Goal: Information Seeking & Learning: Find specific fact

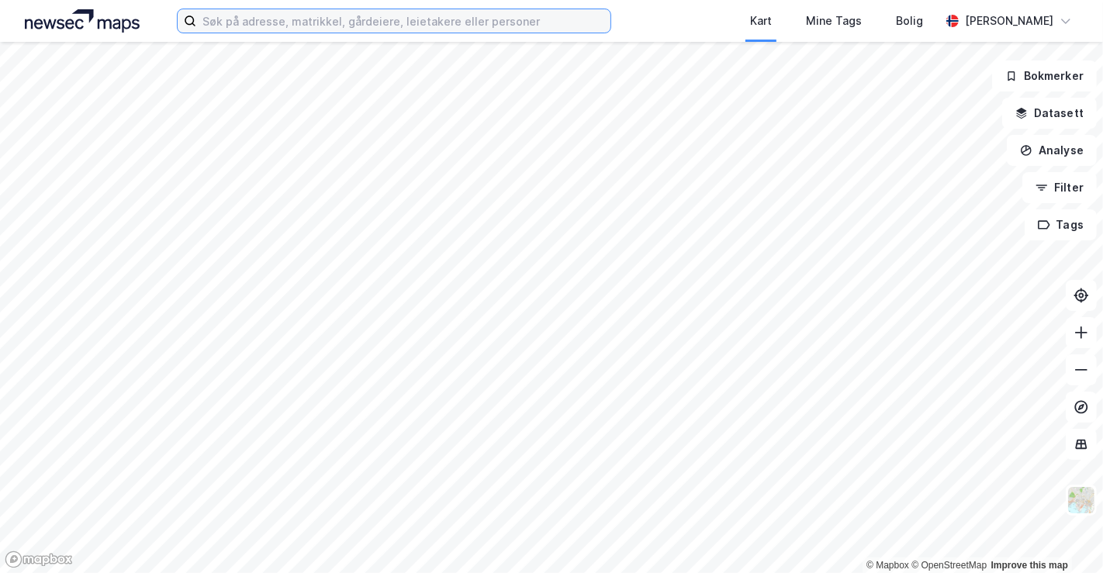
click at [358, 29] on input at bounding box center [403, 20] width 414 height 23
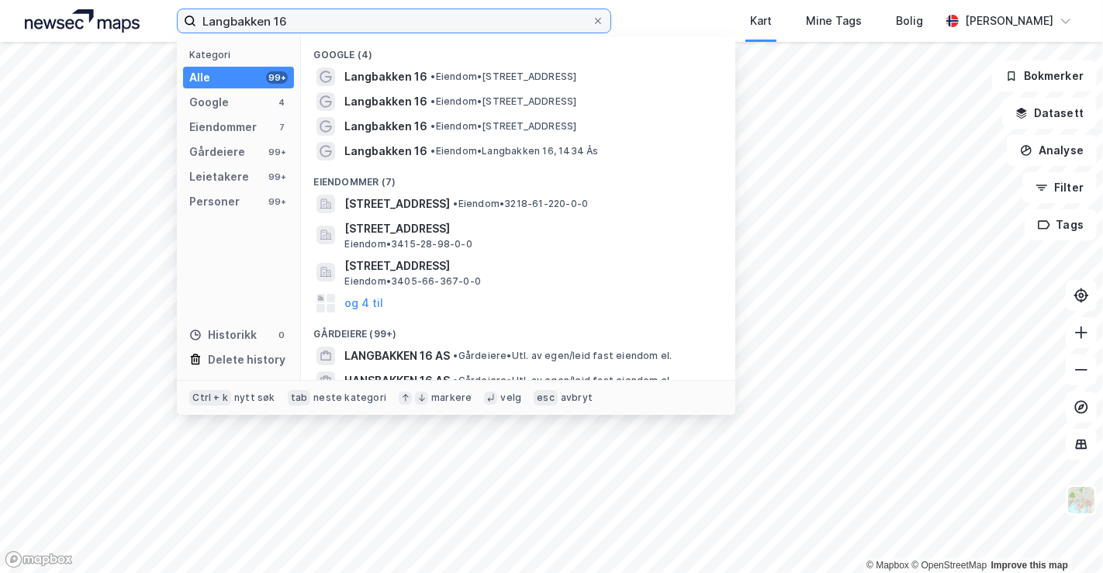
click at [458, 28] on input "Langbakken 16" at bounding box center [394, 20] width 396 height 23
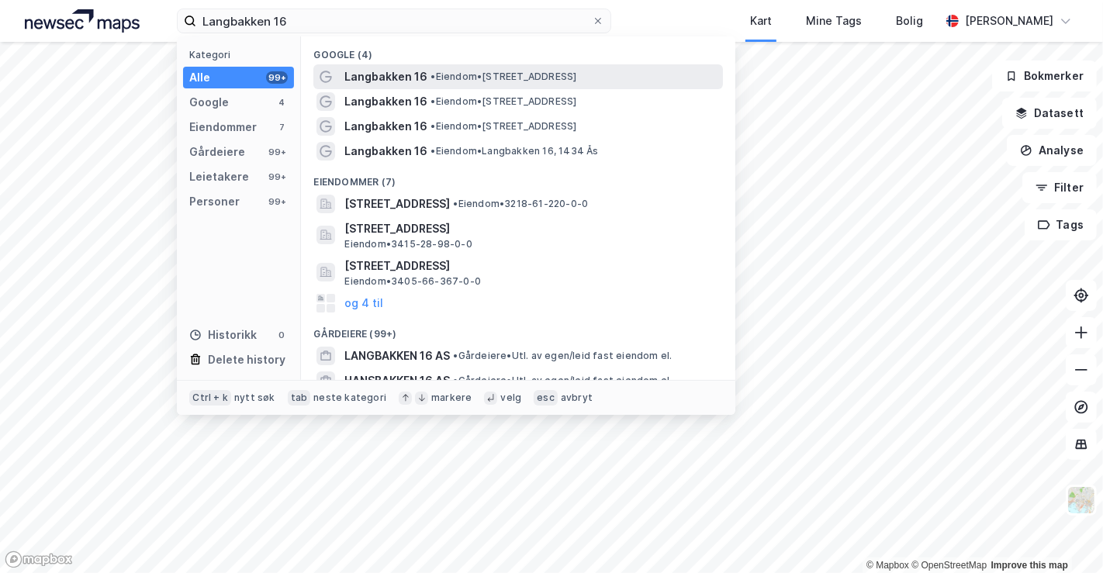
click at [430, 78] on span "•" at bounding box center [432, 77] width 5 height 12
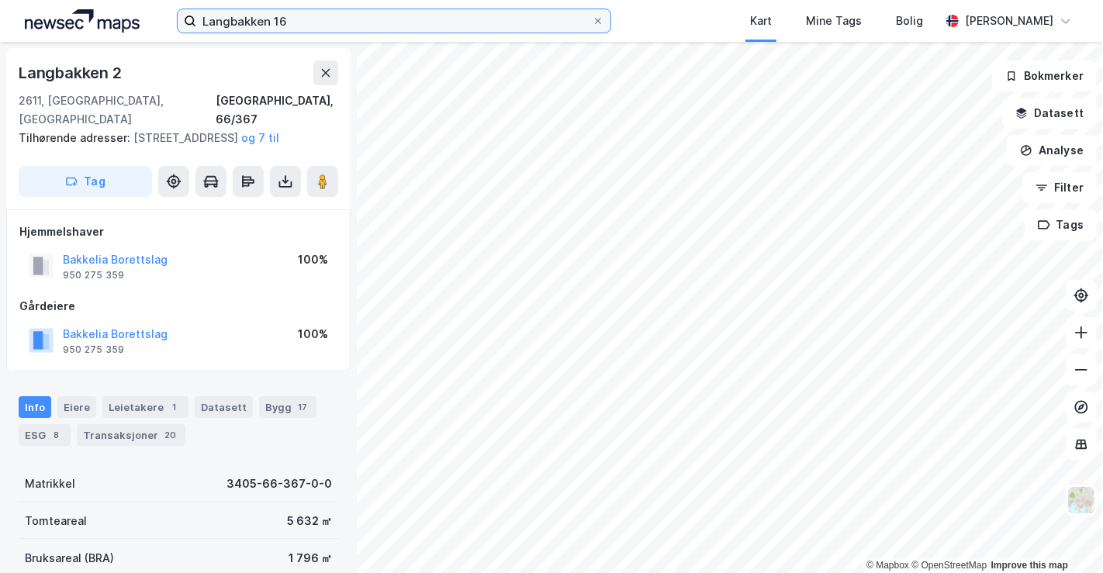
click at [325, 32] on label "Langbakken 16" at bounding box center [394, 21] width 434 height 25
click at [325, 32] on input "Langbakken 16" at bounding box center [394, 20] width 396 height 23
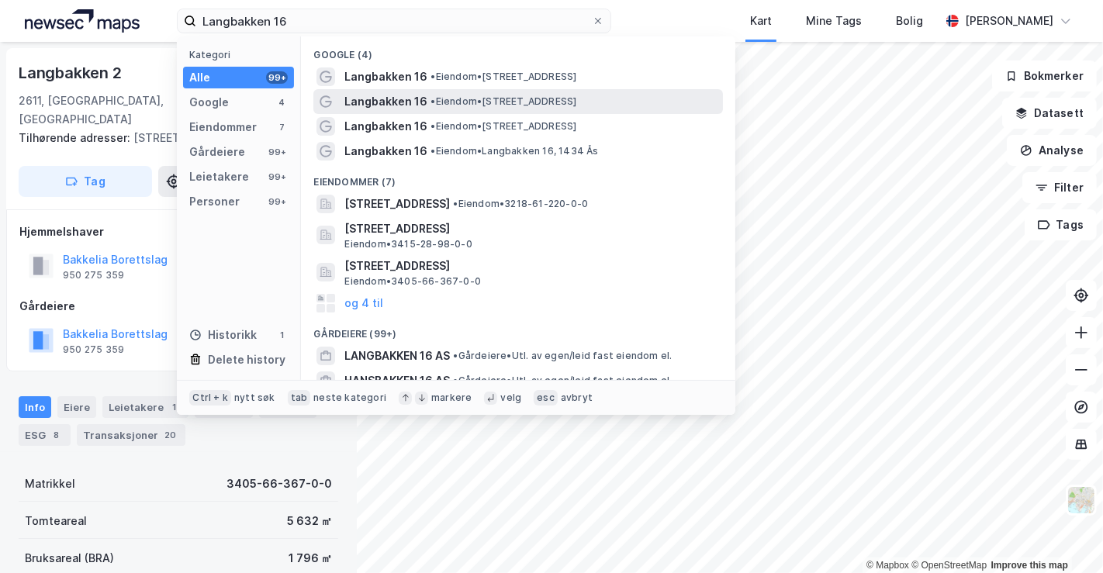
click at [388, 100] on span "Langbakken 16" at bounding box center [385, 101] width 83 height 19
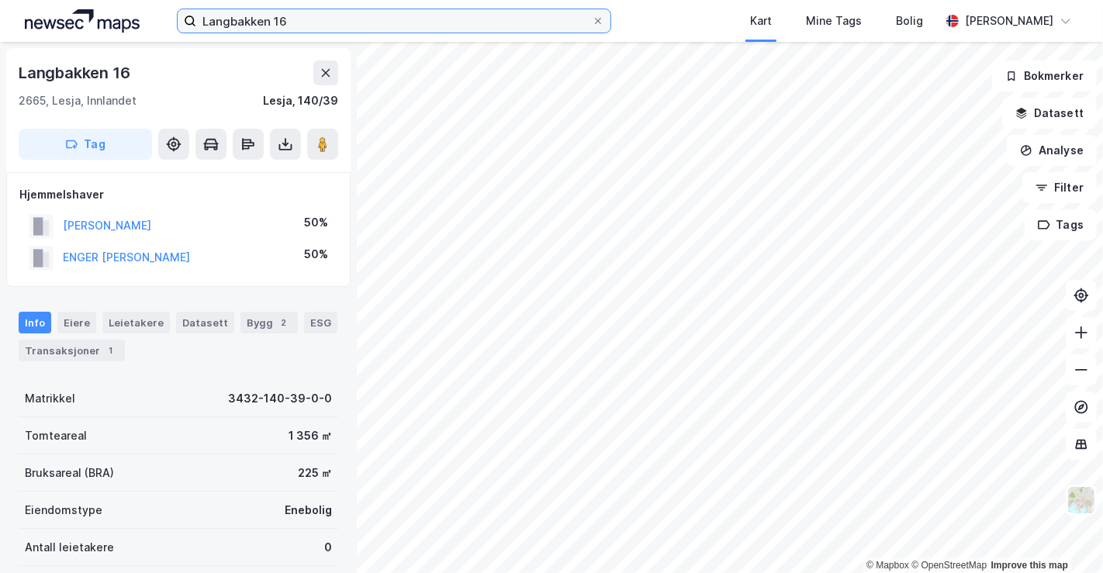
click at [348, 15] on input "Langbakken 16" at bounding box center [394, 20] width 396 height 23
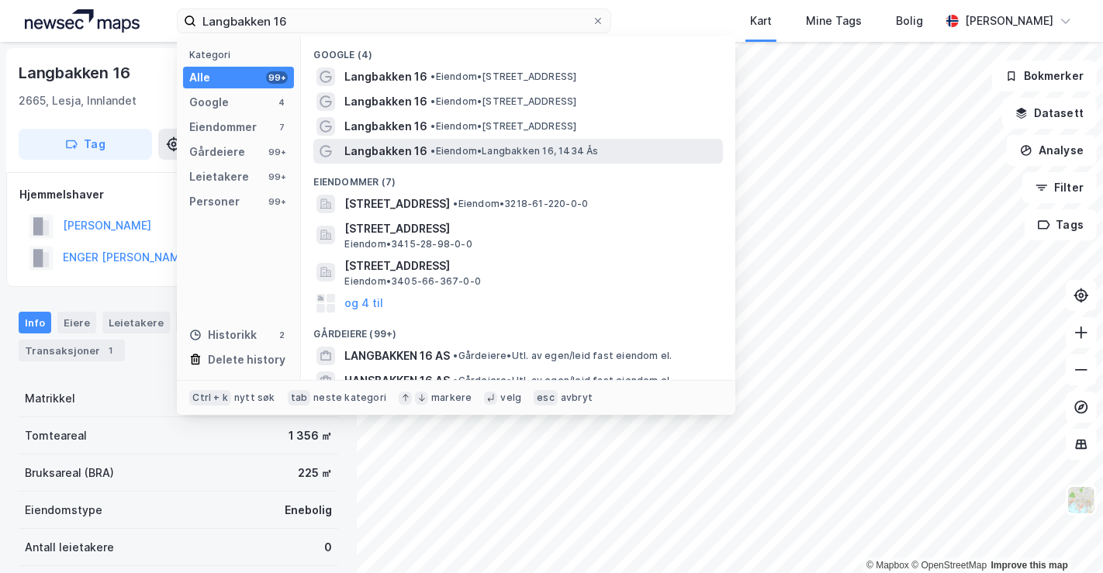
click at [388, 147] on span "Langbakken 16" at bounding box center [385, 151] width 83 height 19
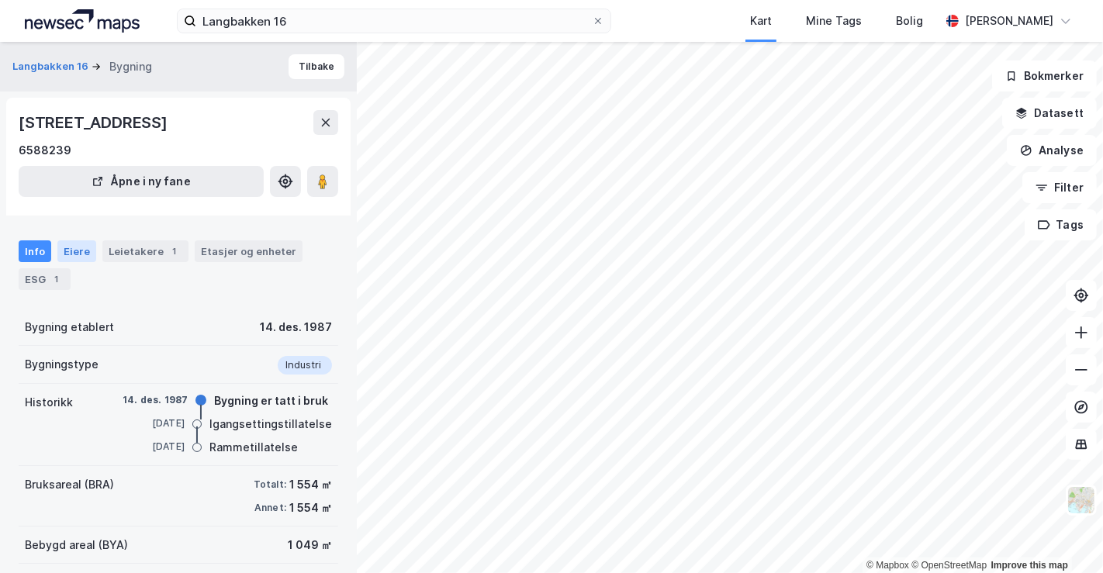
click at [78, 254] on div "Eiere" at bounding box center [76, 251] width 39 height 22
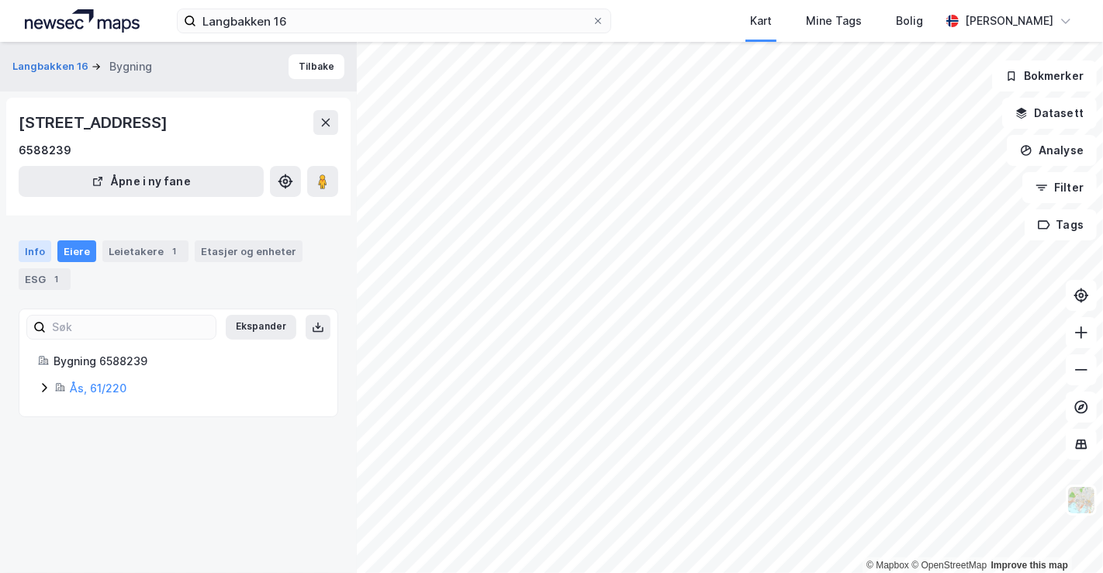
click at [36, 244] on div "Info" at bounding box center [35, 251] width 33 height 22
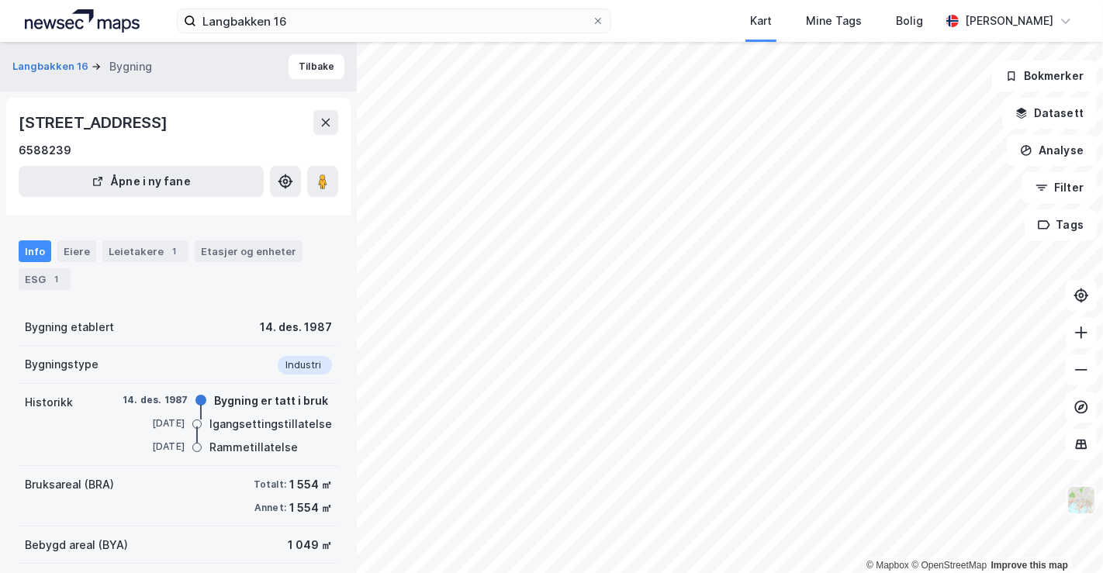
click at [1077, 493] on img at bounding box center [1081, 500] width 29 height 29
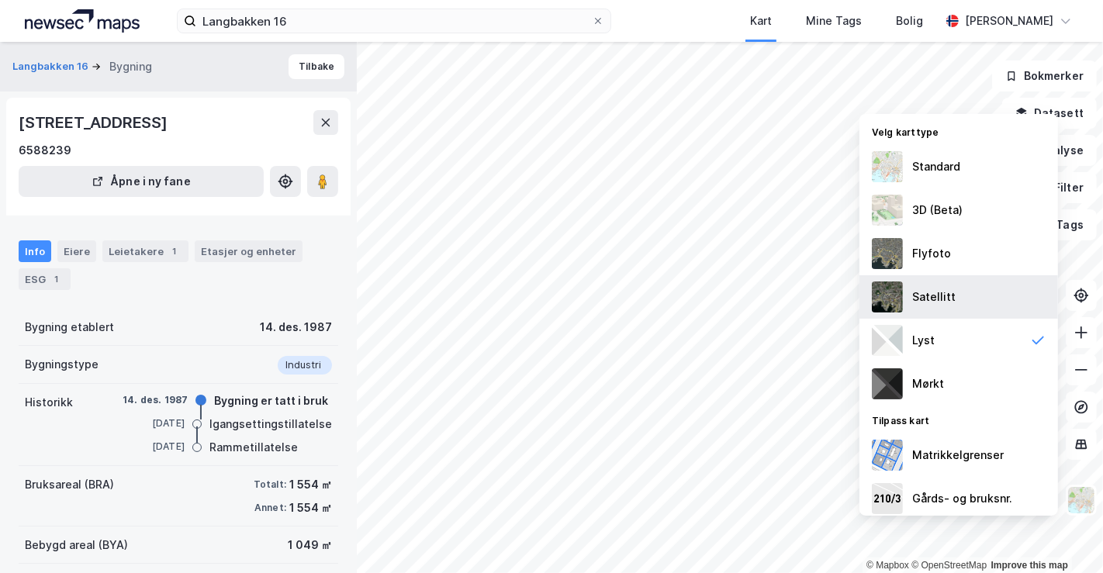
click at [943, 302] on div "Satellitt" at bounding box center [933, 297] width 43 height 19
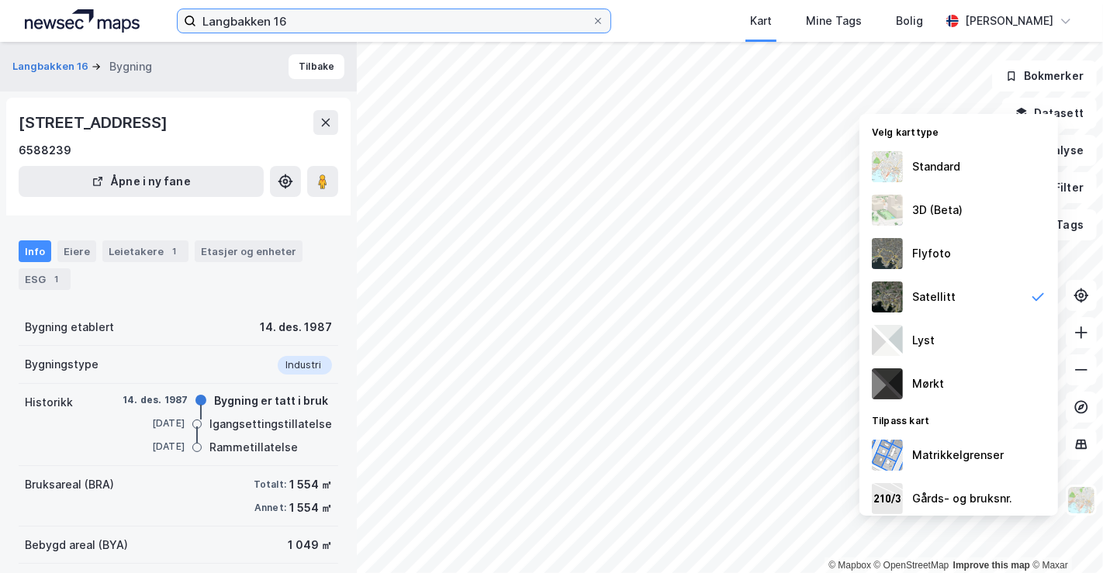
click at [300, 12] on input "Langbakken 16" at bounding box center [394, 20] width 396 height 23
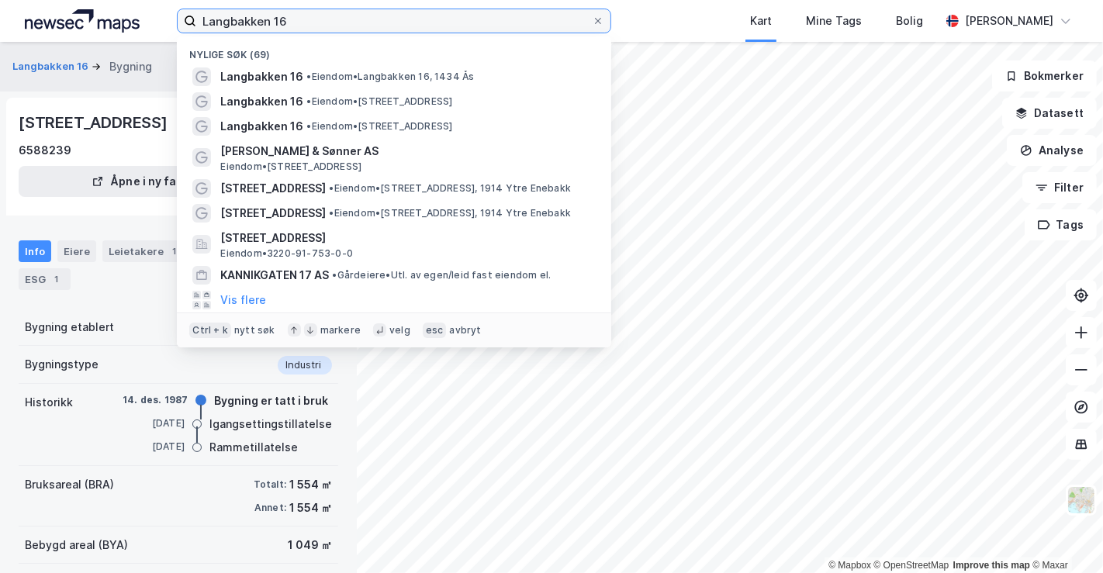
paste input "[STREET_ADDRESS]"
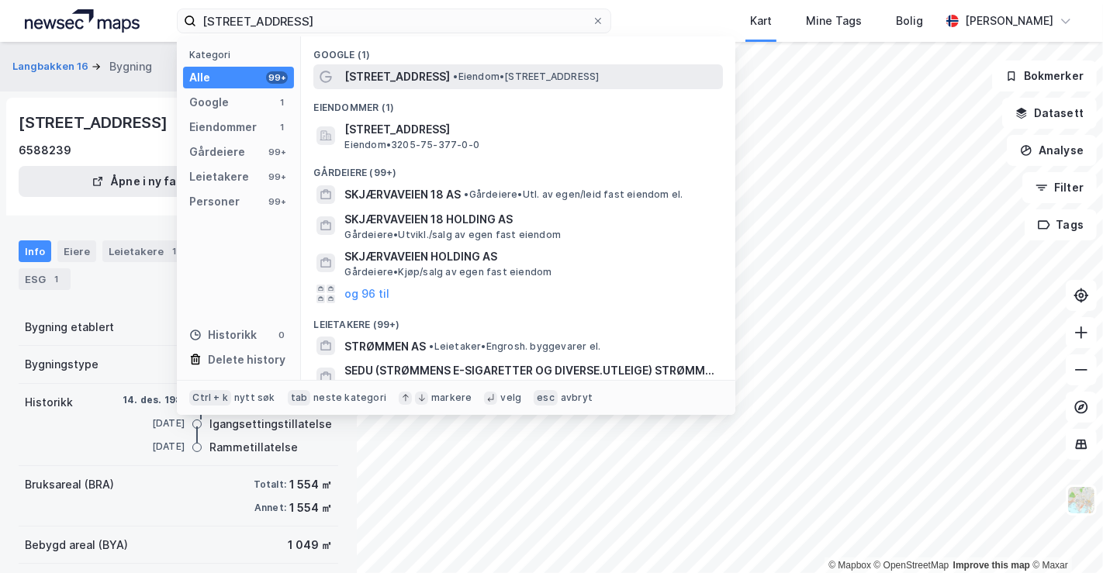
click at [415, 74] on span "[STREET_ADDRESS]" at bounding box center [396, 76] width 105 height 19
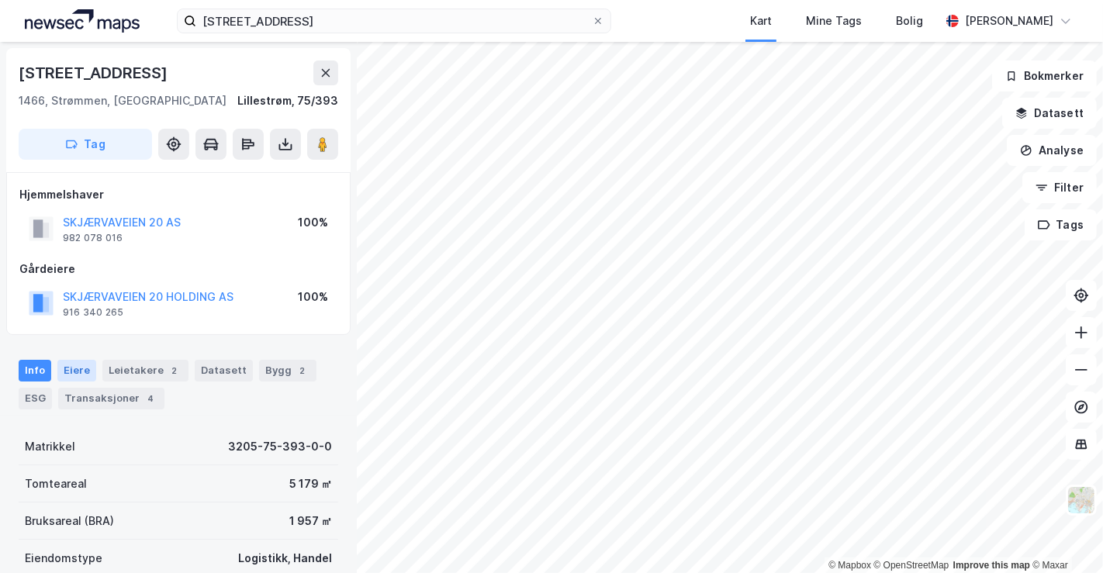
click at [73, 375] on div "Eiere" at bounding box center [76, 371] width 39 height 22
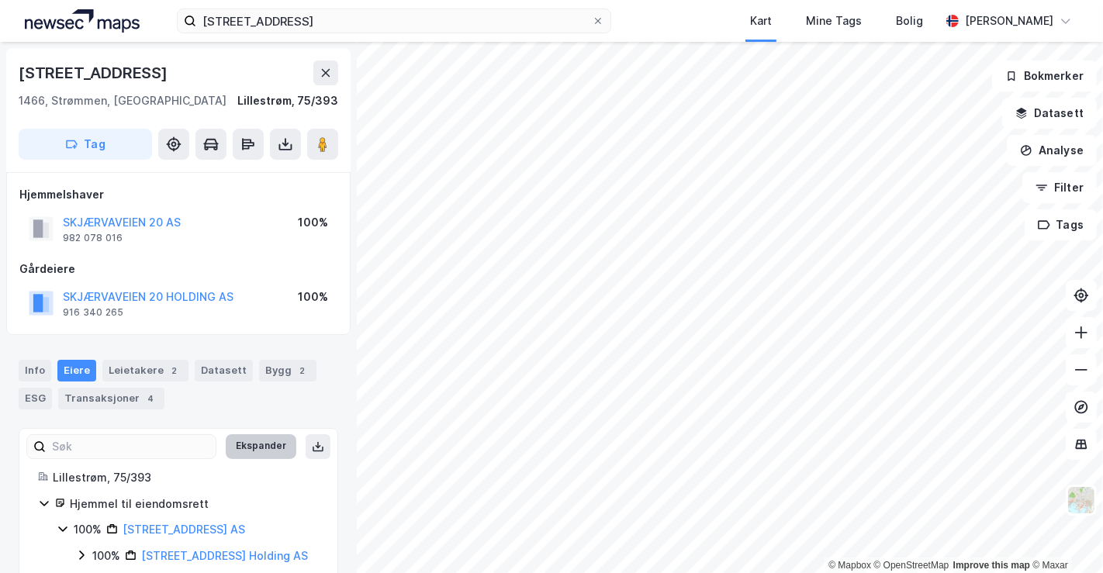
scroll to position [30, 0]
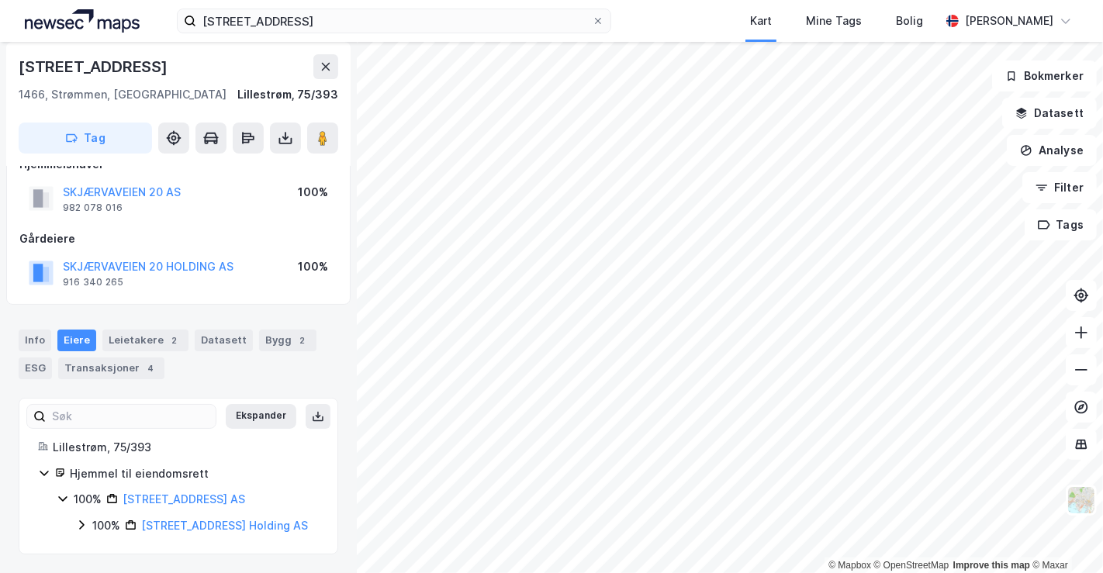
click at [87, 526] on icon at bounding box center [81, 525] width 12 height 12
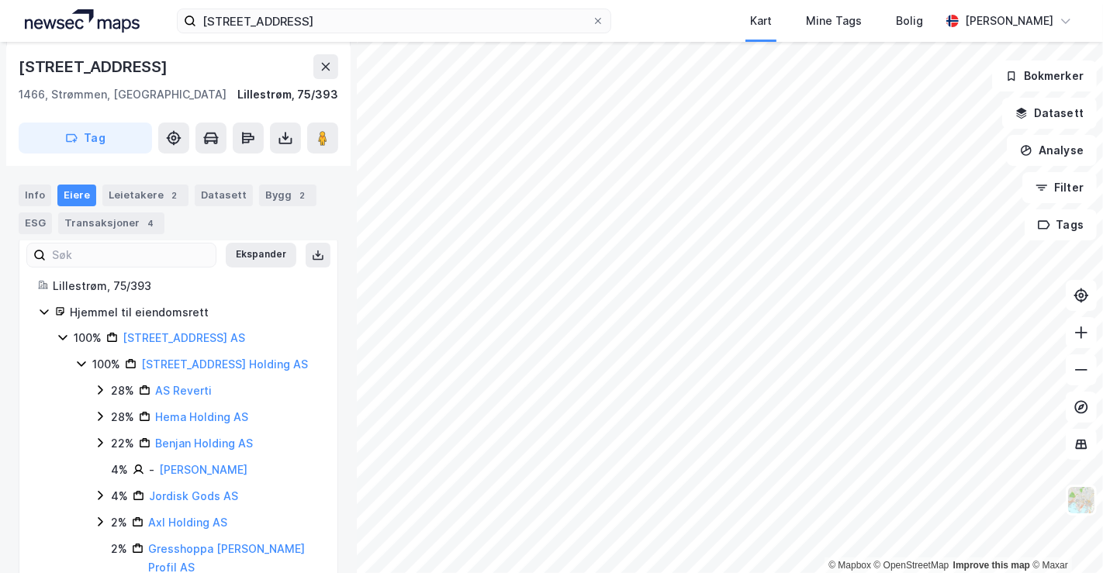
scroll to position [193, 0]
click at [99, 383] on icon at bounding box center [100, 388] width 12 height 12
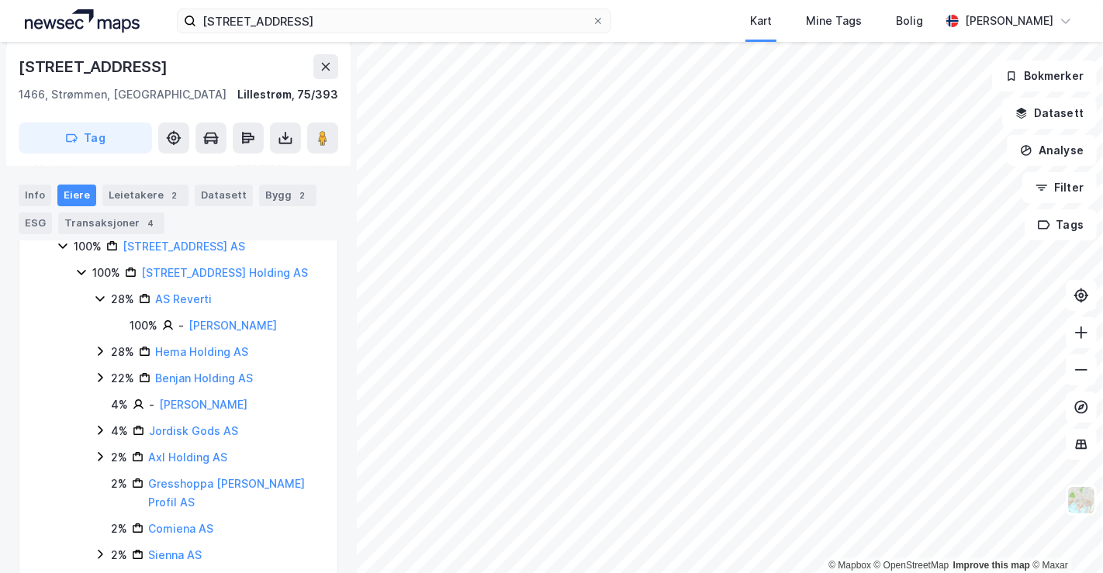
scroll to position [290, 0]
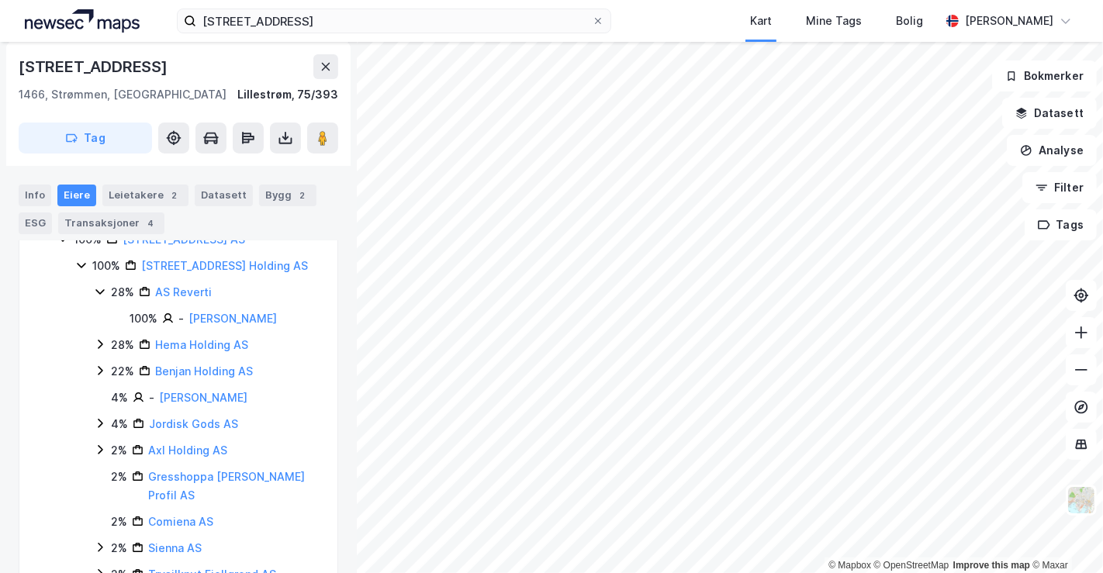
click at [105, 347] on icon at bounding box center [100, 344] width 12 height 12
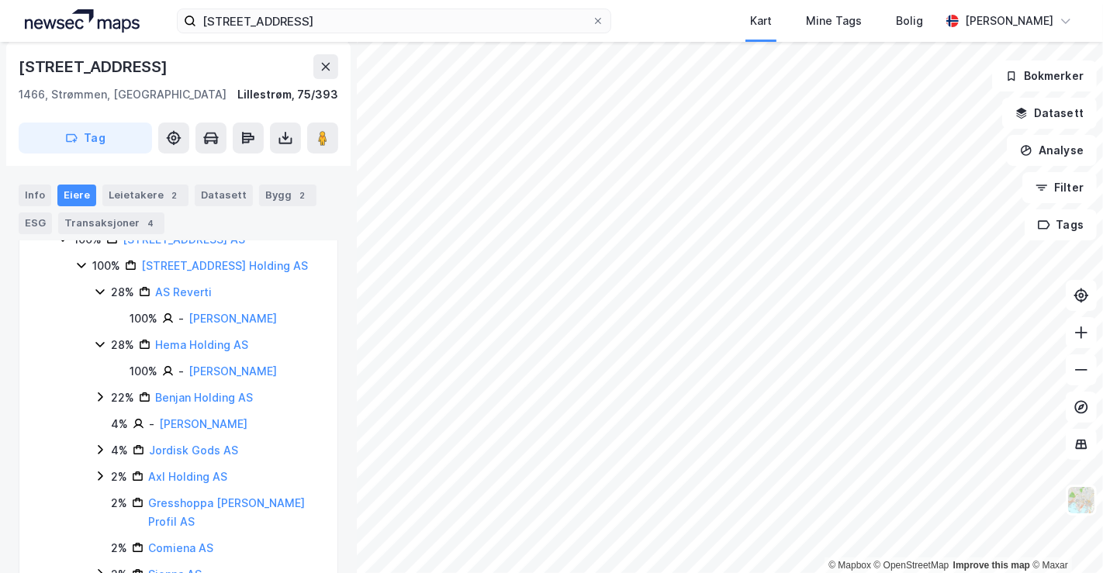
scroll to position [330, 0]
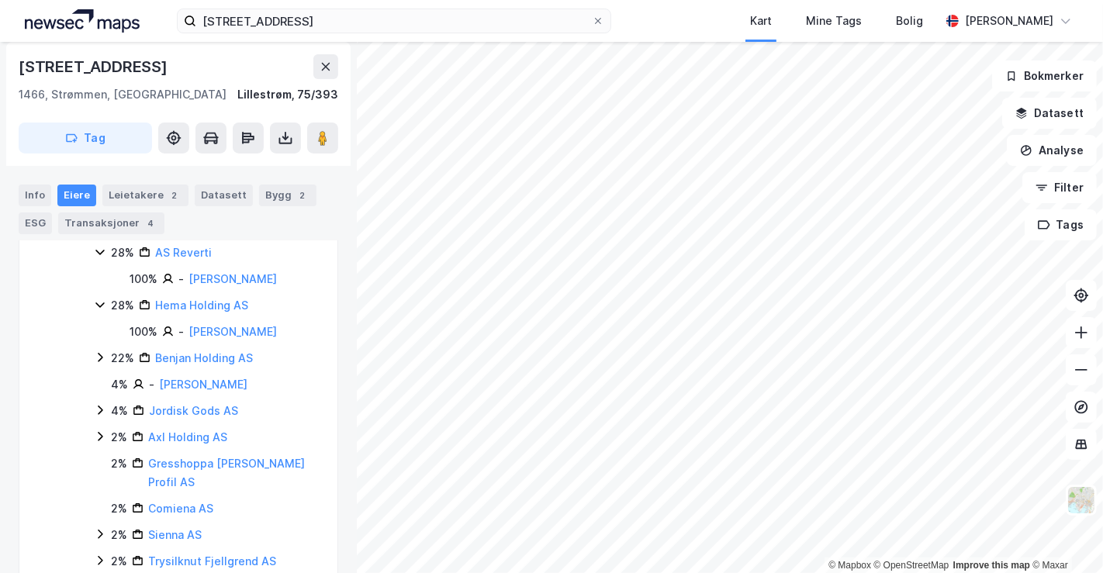
click at [107, 368] on div "22% Benjan Holding AS" at bounding box center [206, 358] width 225 height 19
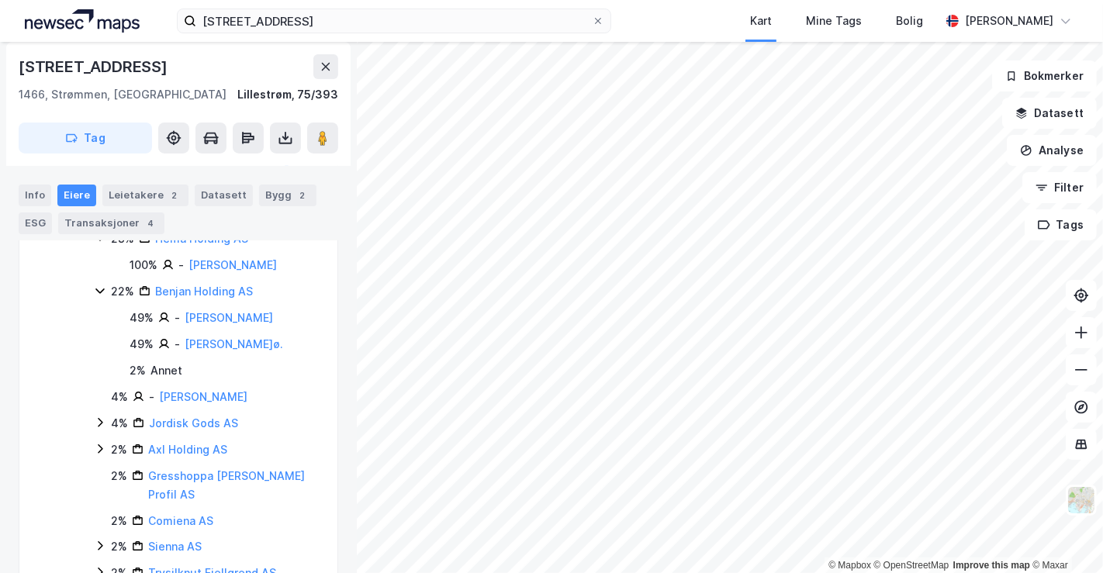
scroll to position [401, 0]
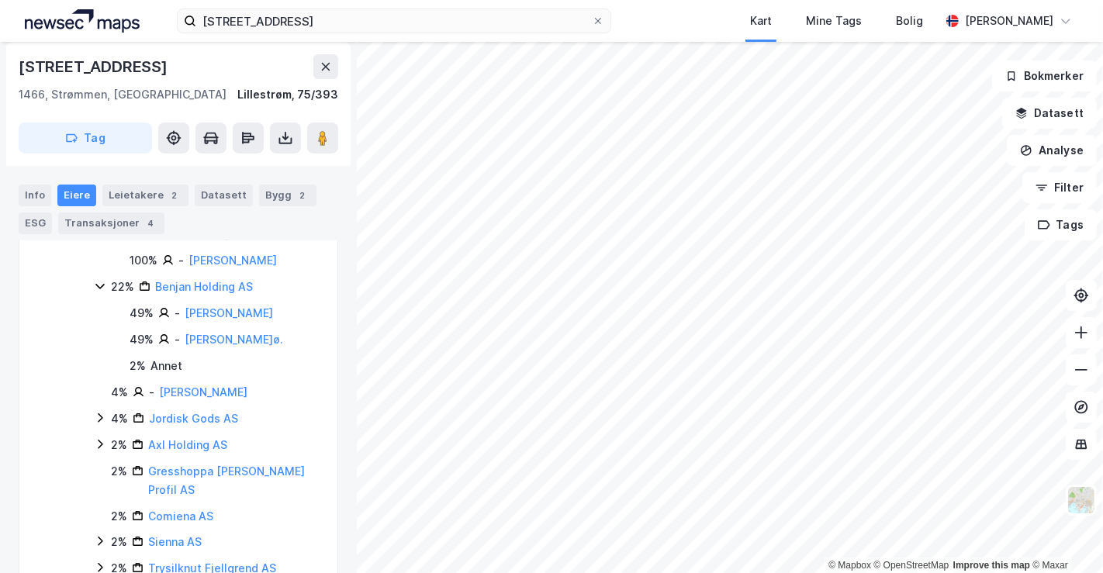
click at [112, 402] on div "4%" at bounding box center [119, 392] width 17 height 19
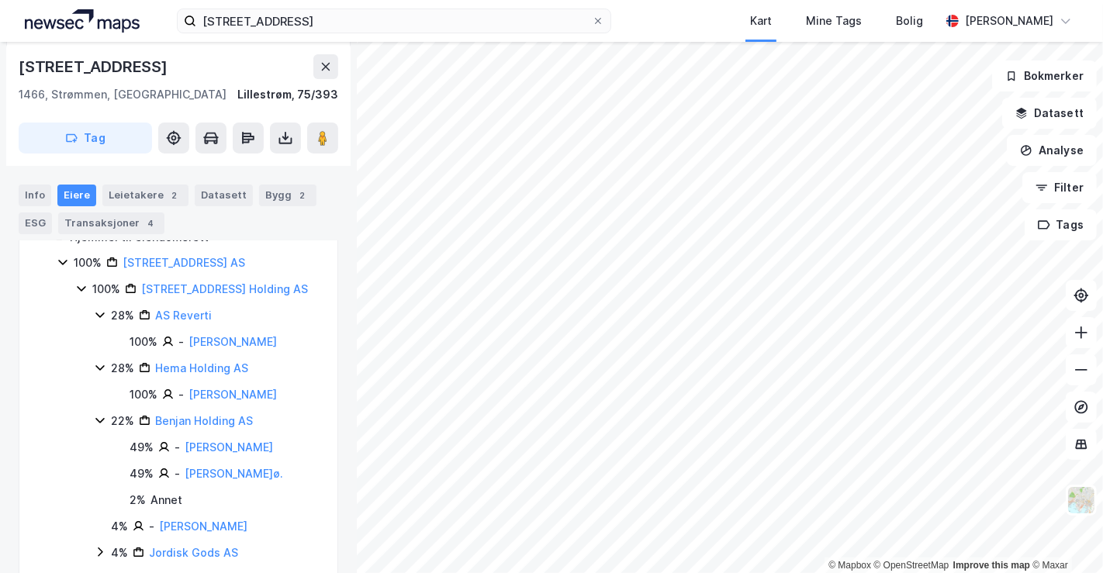
scroll to position [264, 0]
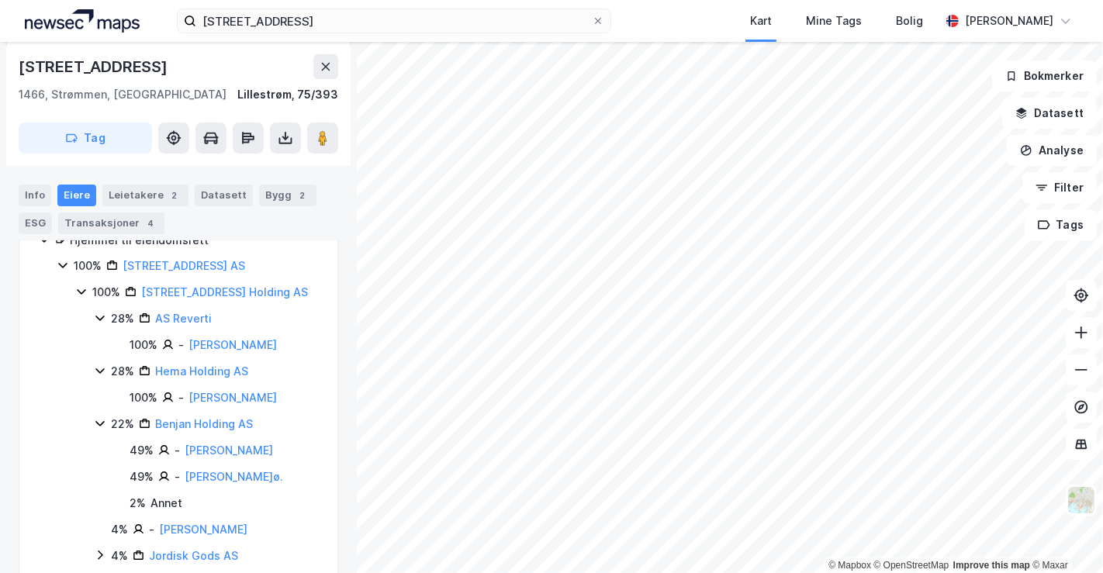
click at [112, 434] on div "22%" at bounding box center [122, 424] width 23 height 19
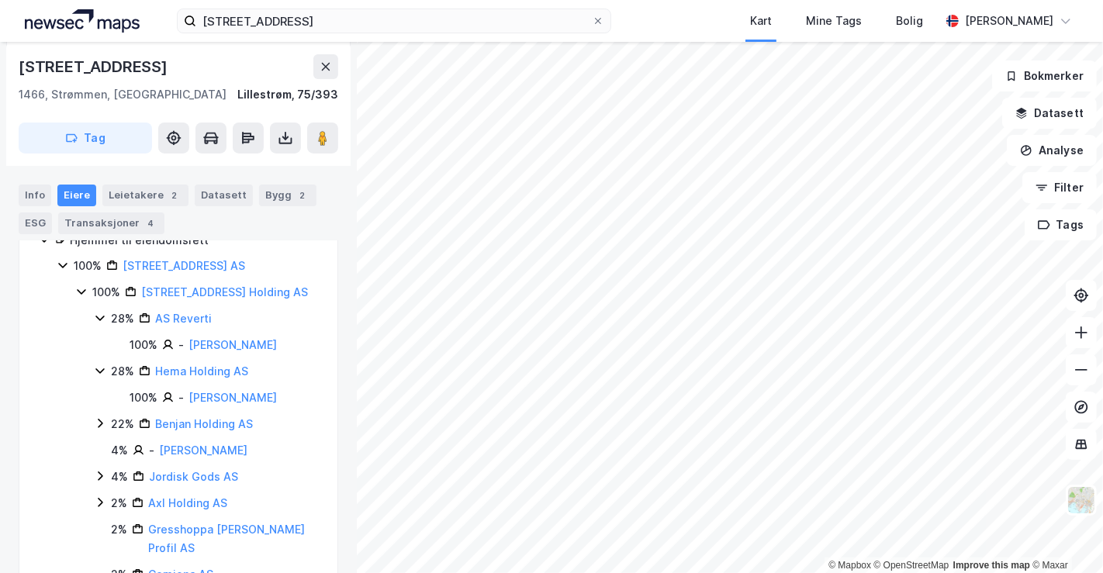
click at [99, 367] on icon at bounding box center [100, 371] width 12 height 12
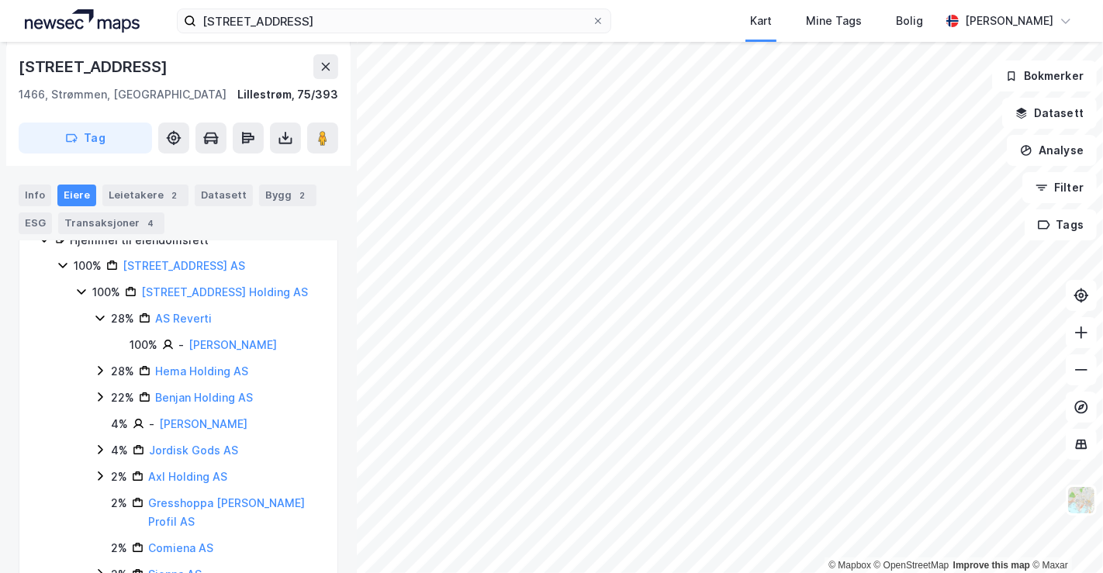
click at [102, 313] on icon at bounding box center [100, 318] width 12 height 12
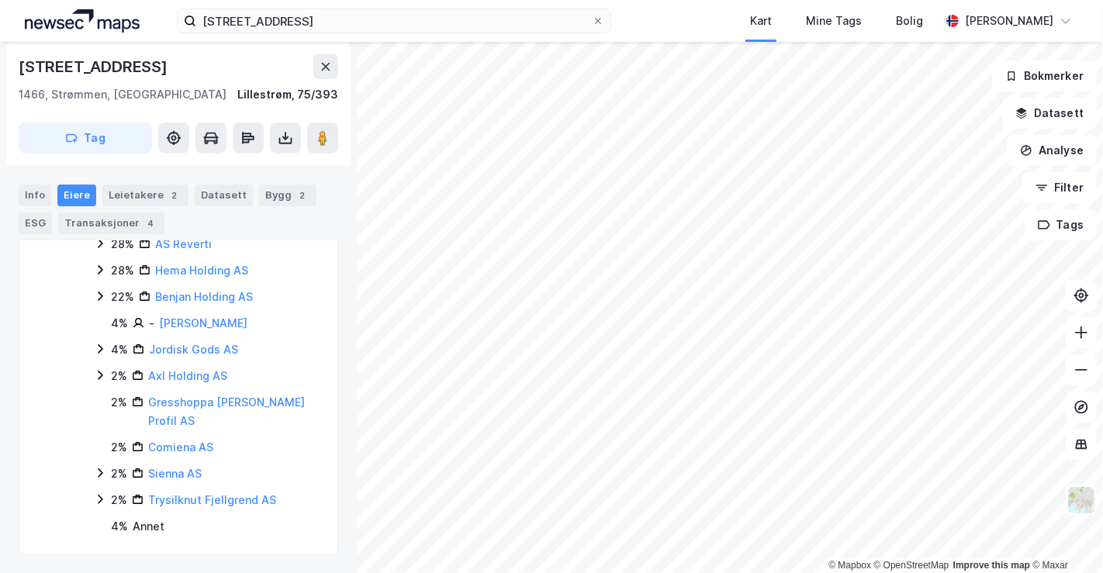
scroll to position [0, 0]
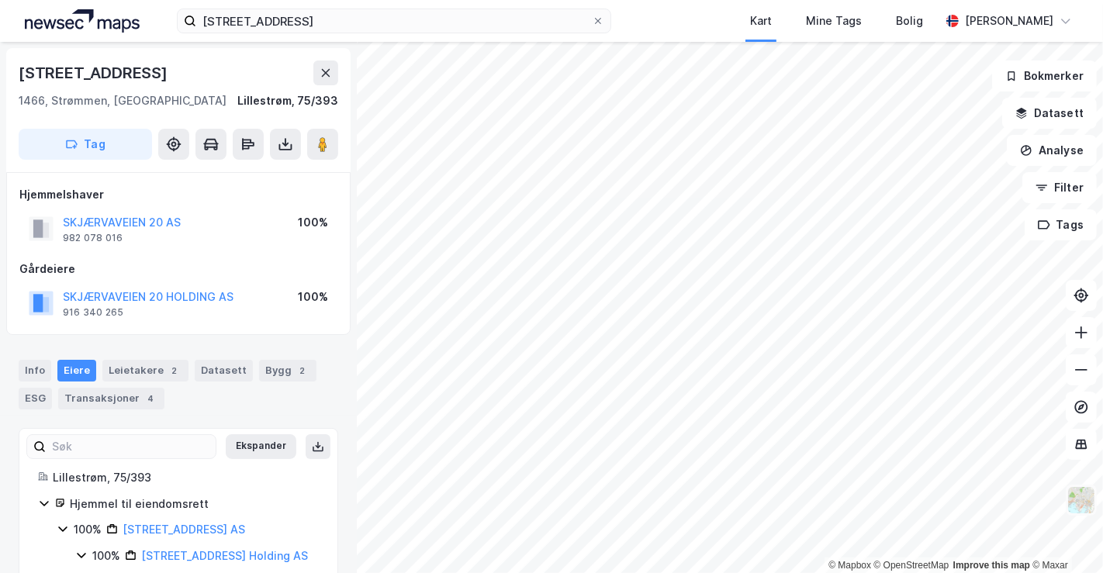
click at [1088, 494] on img at bounding box center [1081, 500] width 29 height 29
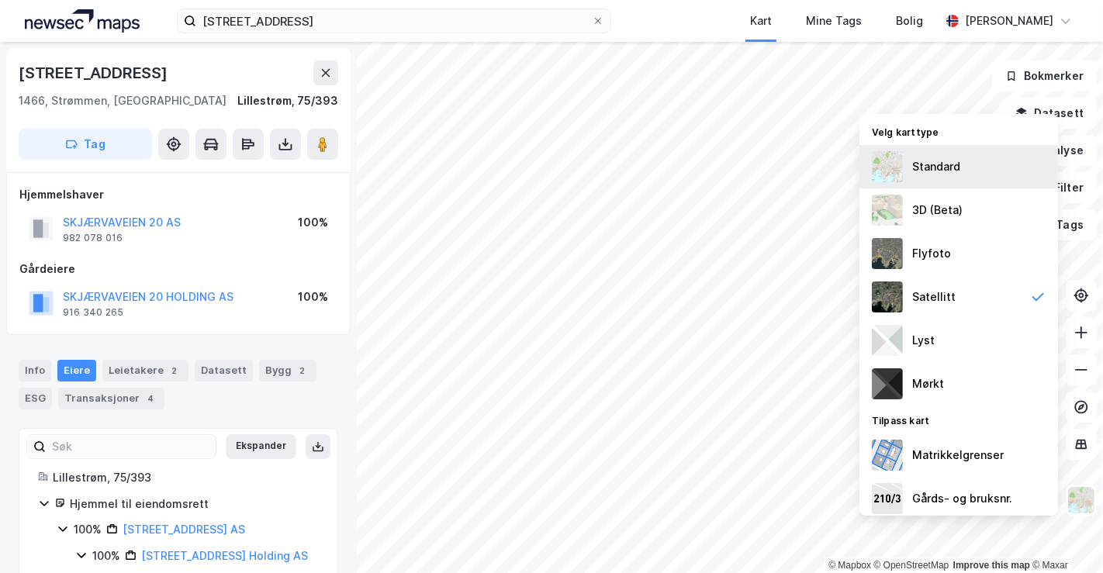
click at [940, 168] on div "Standard" at bounding box center [936, 166] width 48 height 19
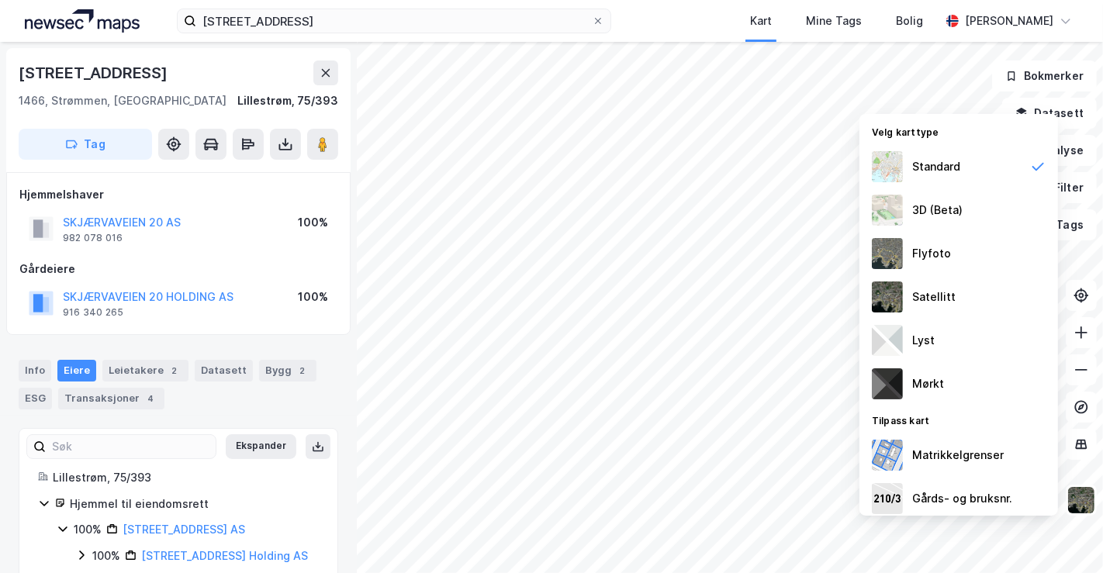
scroll to position [14, 0]
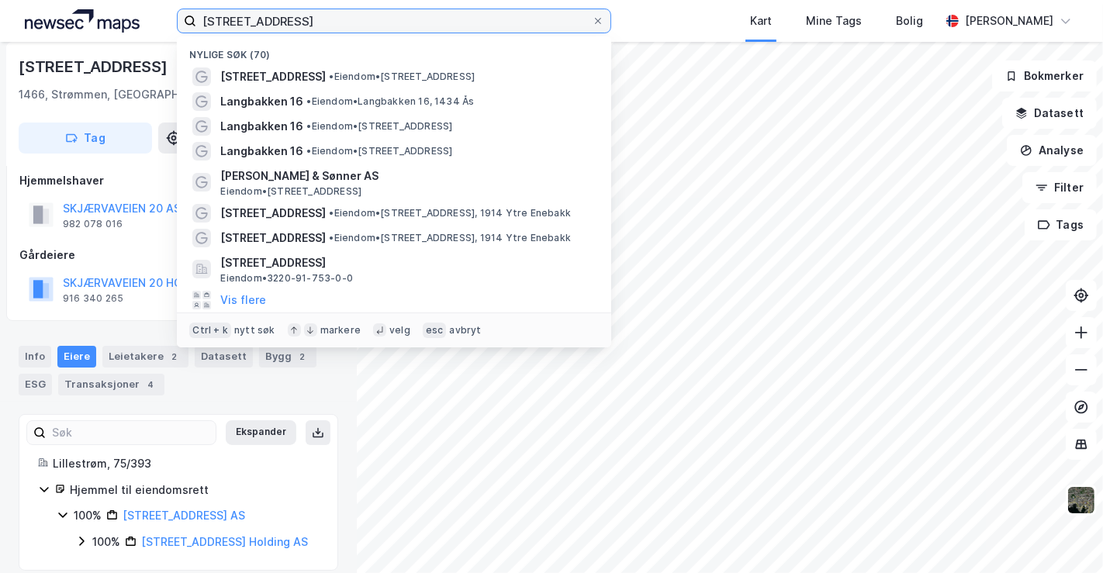
click at [365, 15] on input "[STREET_ADDRESS]" at bounding box center [394, 20] width 396 height 23
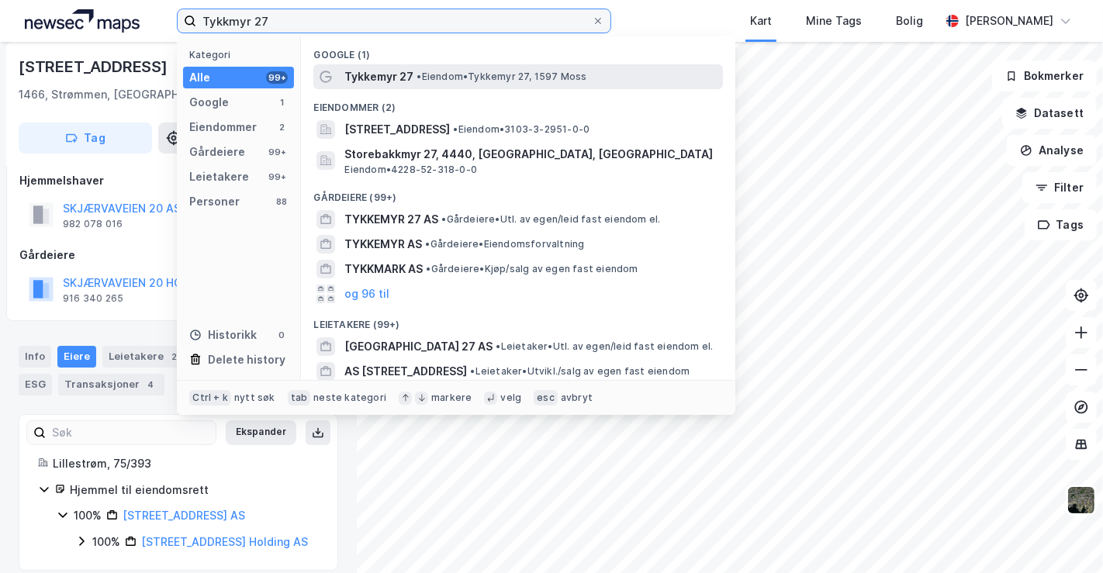
type input "Tykkmyr 27"
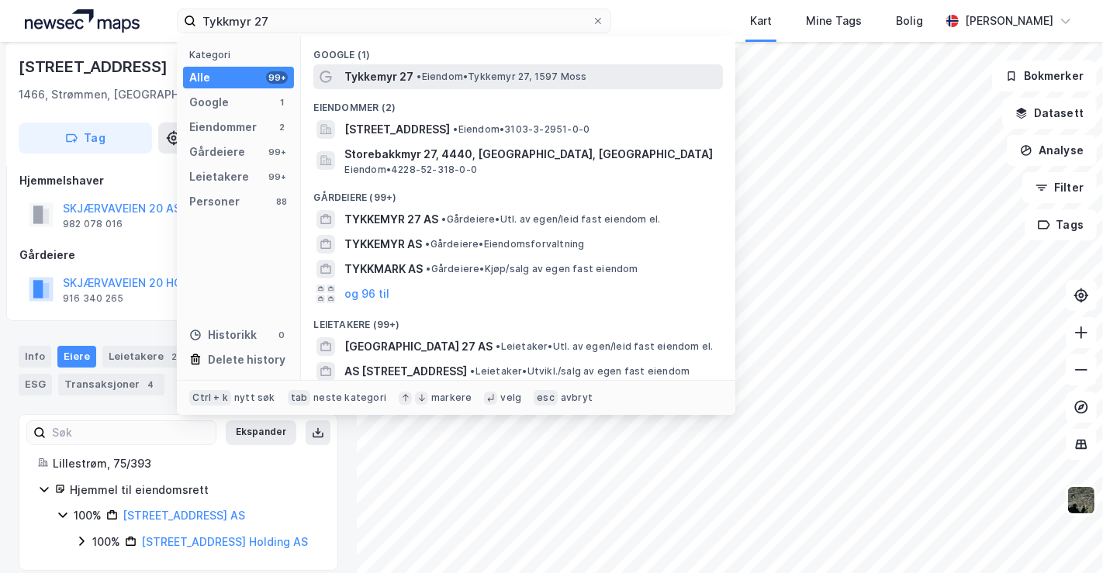
click at [412, 78] on div "Tykkemyr 27 • [PERSON_NAME] 27, 1597 Moss" at bounding box center [531, 76] width 375 height 19
